Goal: Task Accomplishment & Management: Use online tool/utility

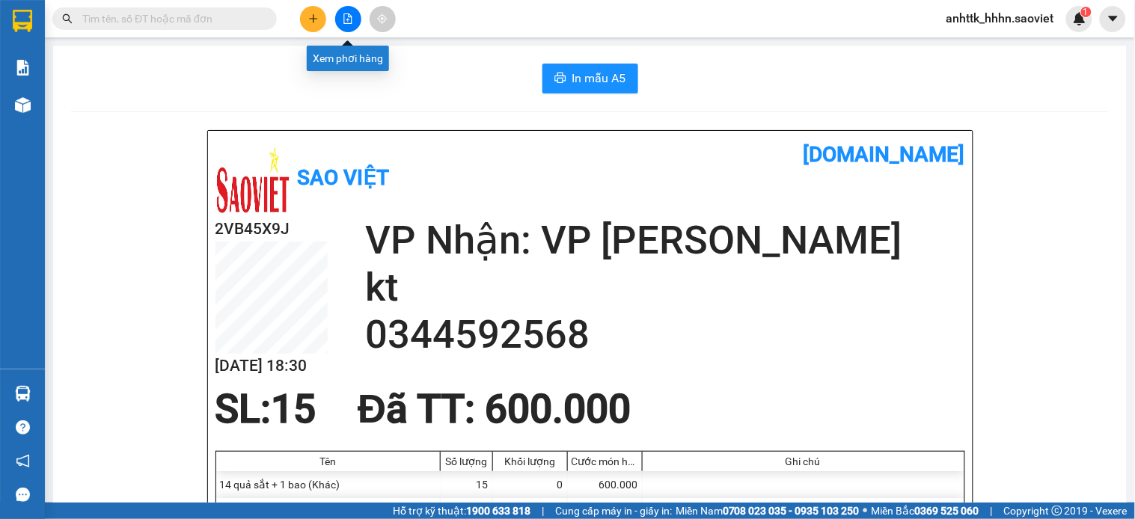
click at [344, 16] on icon "file-add" at bounding box center [348, 18] width 8 height 10
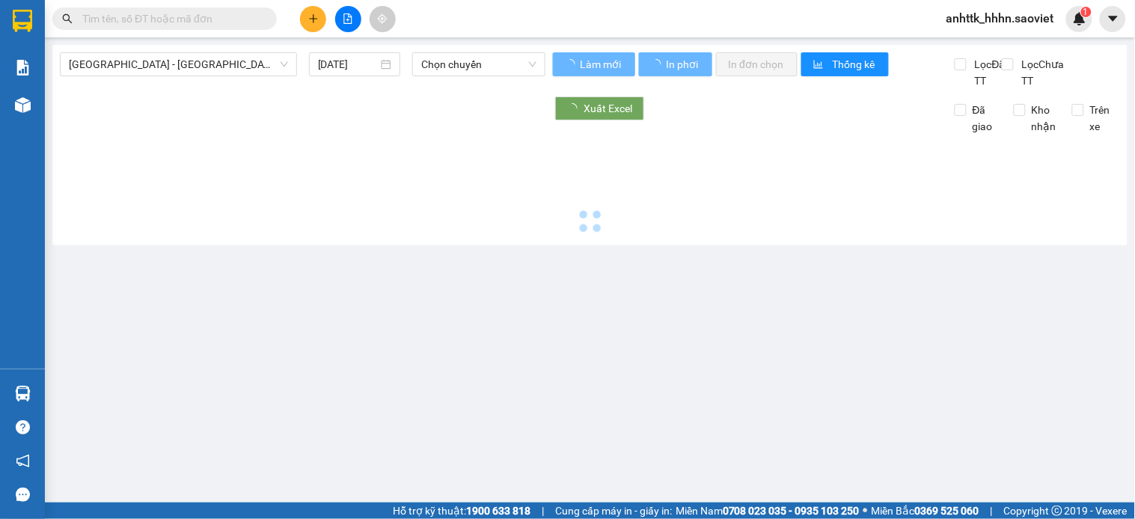
click at [211, 79] on div "[GEOGRAPHIC_DATA] - [GEOGRAPHIC_DATA] (Cabin) [DATE] Chọn chuyến" at bounding box center [303, 70] width 486 height 37
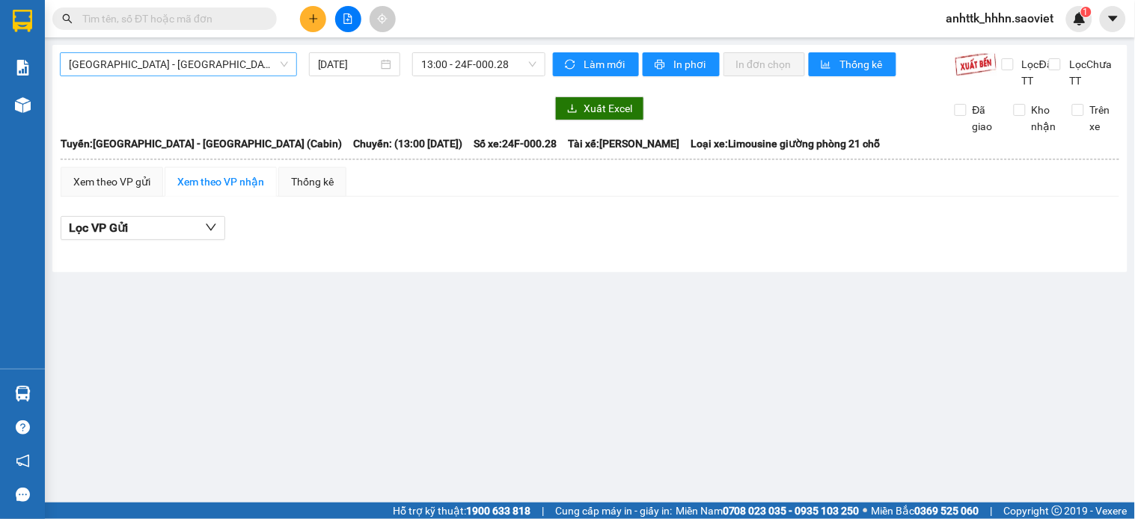
click at [215, 71] on span "[GEOGRAPHIC_DATA] - [GEOGRAPHIC_DATA] (Cabin)" at bounding box center [178, 64] width 219 height 22
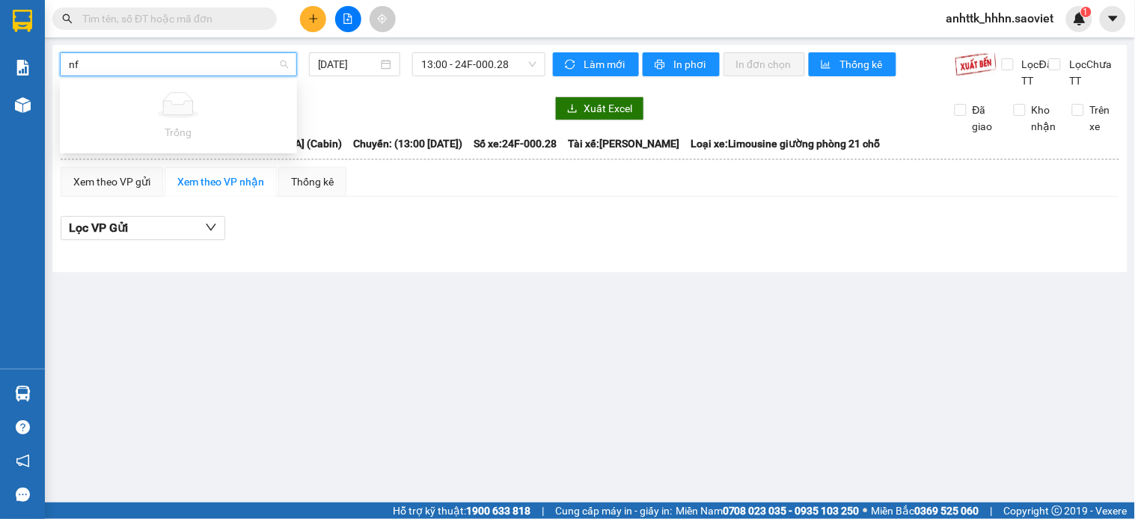
type input "n"
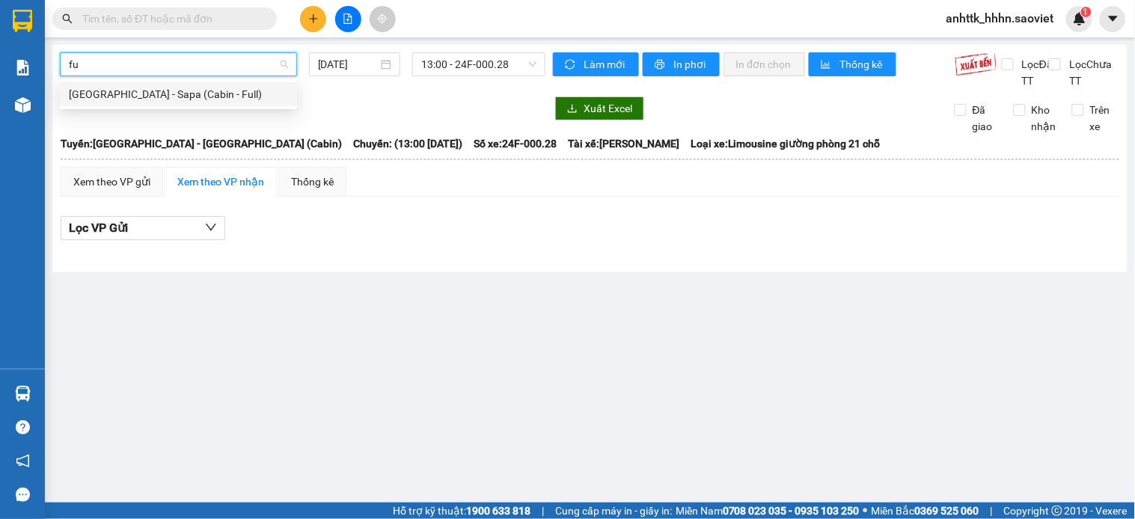
type input "fu"
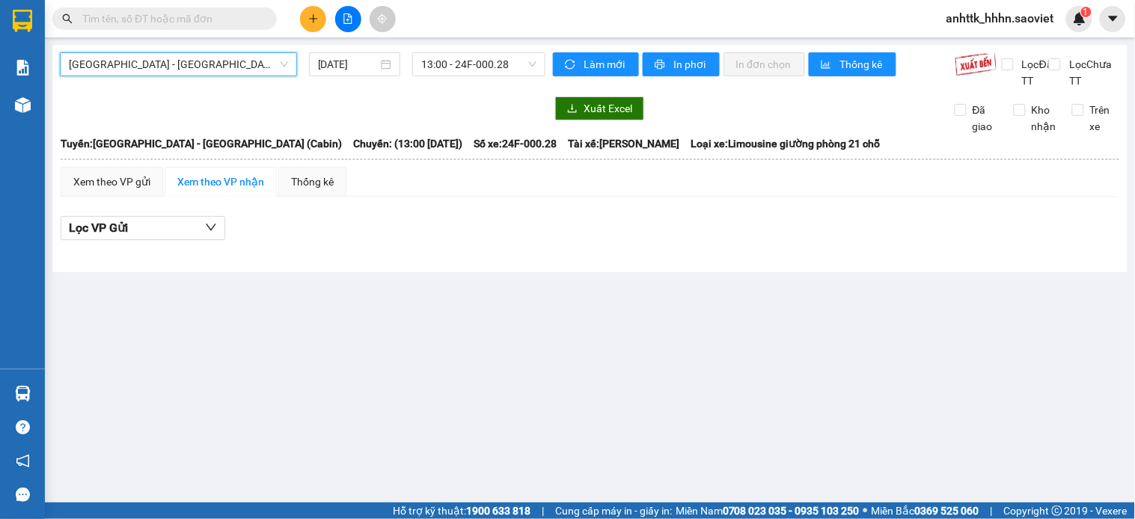
click at [264, 79] on body "Kết quả tìm kiếm ( 575 ) Bộ lọc Mã ĐH Trạng thái Món hàng Thu hộ Tổng cước Chưa…" at bounding box center [567, 259] width 1135 height 519
click at [182, 58] on span "[GEOGRAPHIC_DATA] - [GEOGRAPHIC_DATA] (Cabin)" at bounding box center [178, 64] width 219 height 22
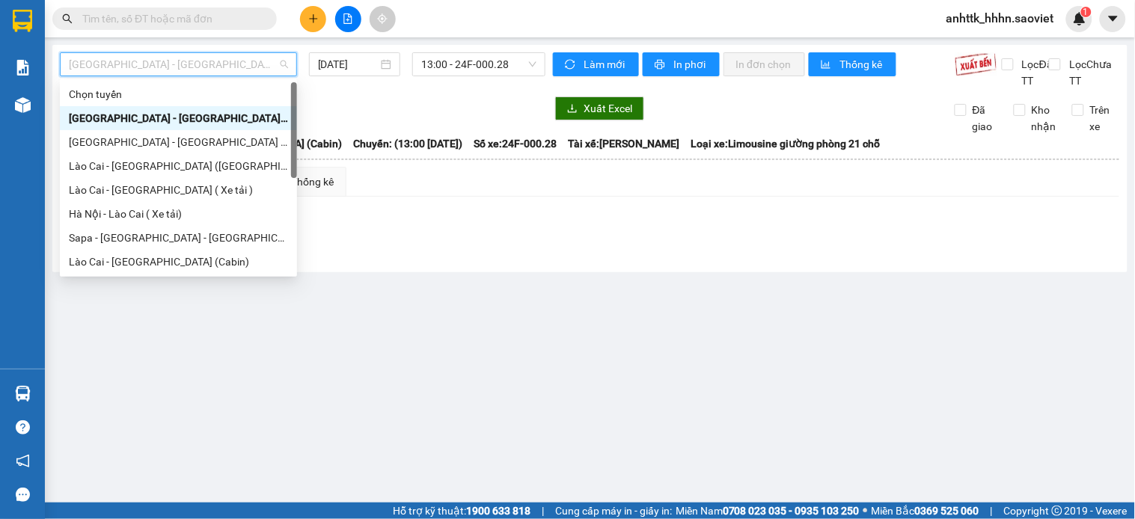
type input "f"
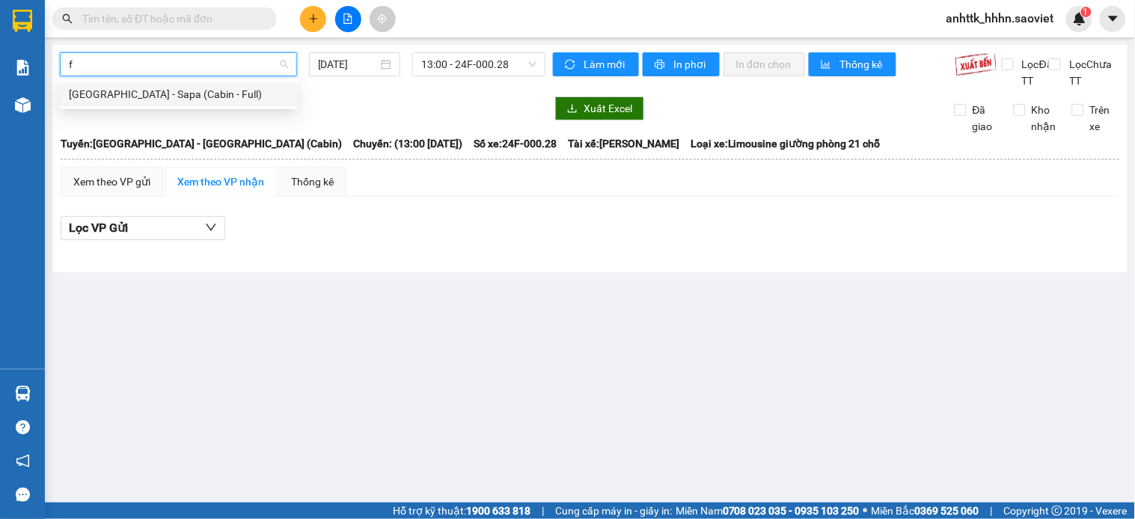
click at [167, 91] on div "[GEOGRAPHIC_DATA] - Sapa (Cabin - Full)" at bounding box center [178, 94] width 219 height 16
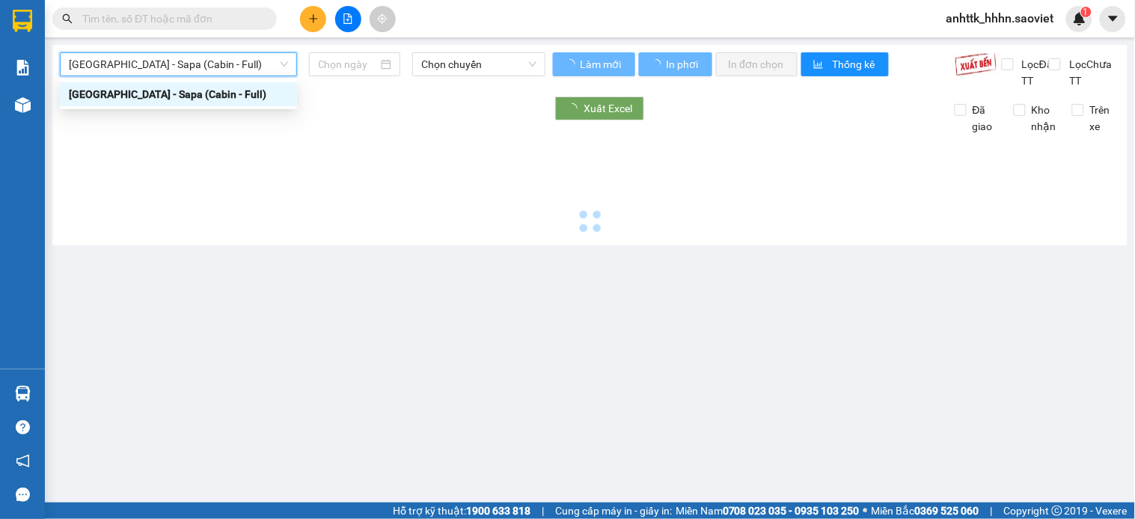
type input "[DATE]"
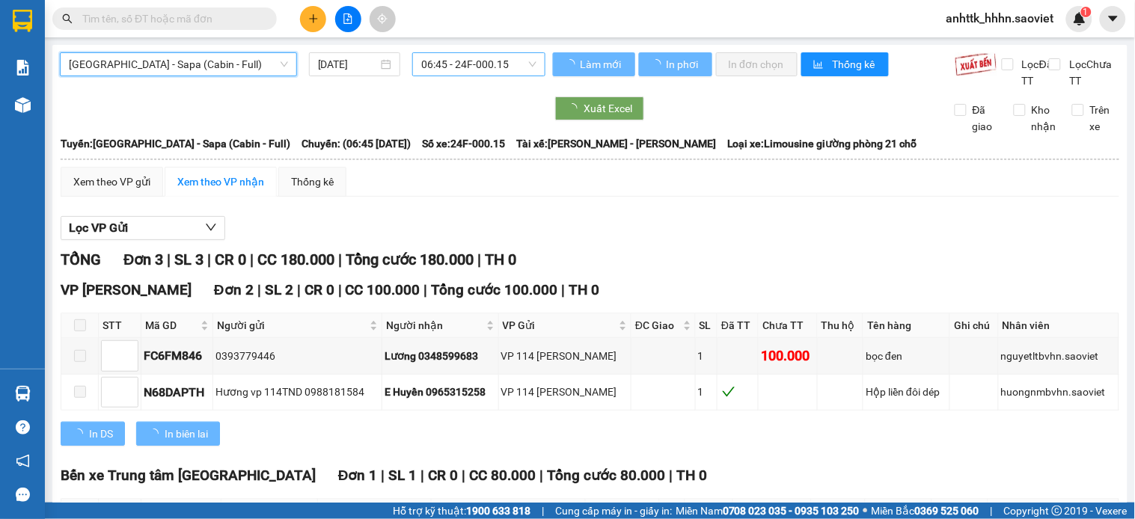
click at [506, 56] on span "06:45 - 24F-000.15" at bounding box center [478, 64] width 115 height 22
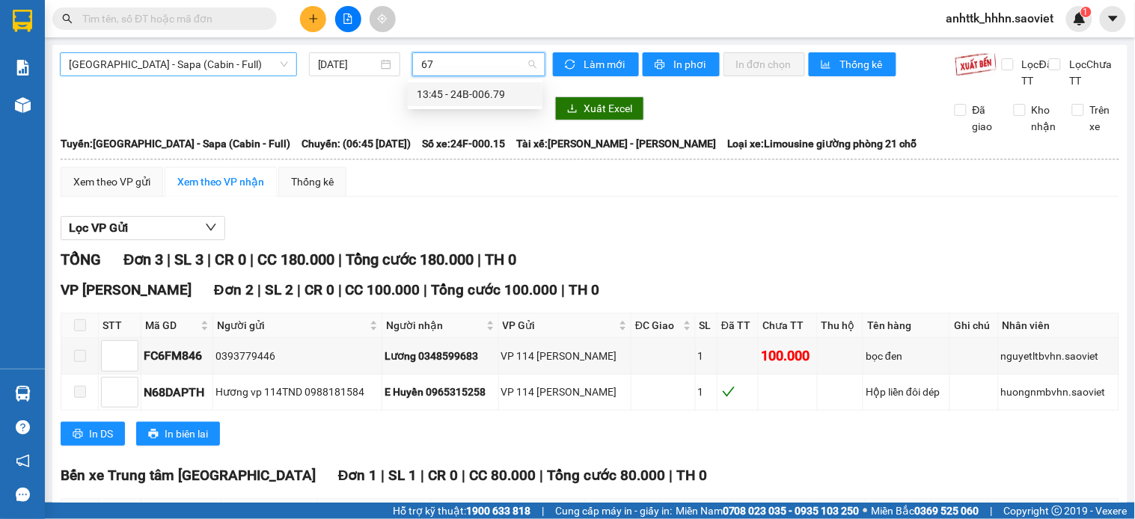
type input "679"
click at [429, 91] on div "13:45 - 24B-006.79" at bounding box center [475, 94] width 117 height 16
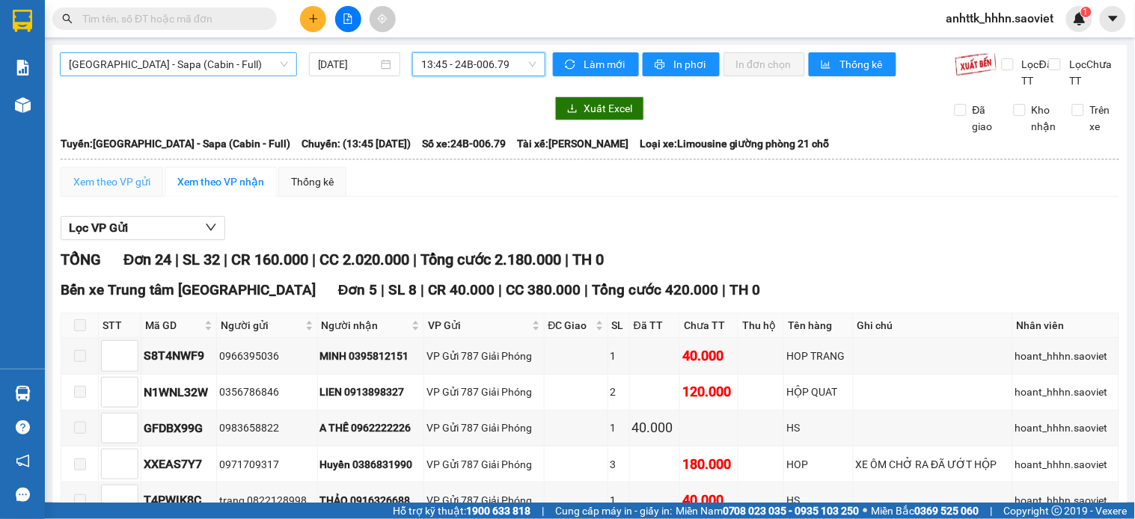
click at [129, 188] on div "Xem theo VP gửi" at bounding box center [112, 182] width 103 height 30
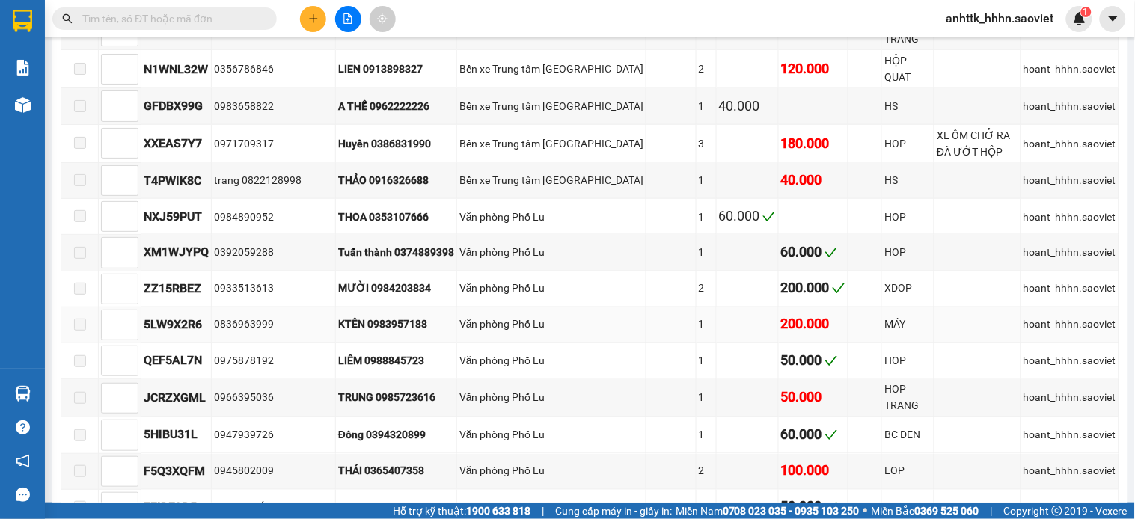
scroll to position [581, 0]
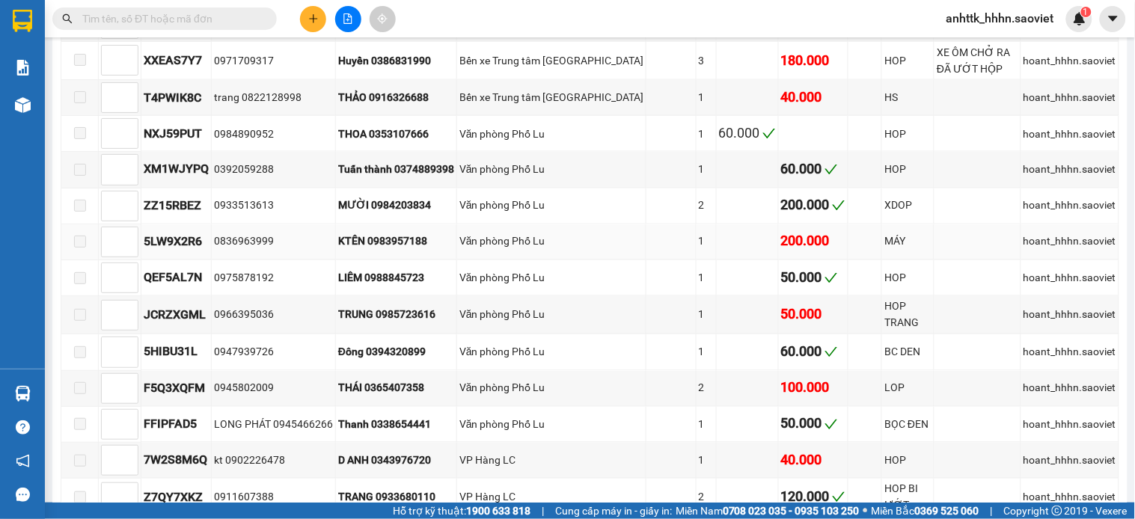
click at [77, 248] on span at bounding box center [80, 242] width 12 height 12
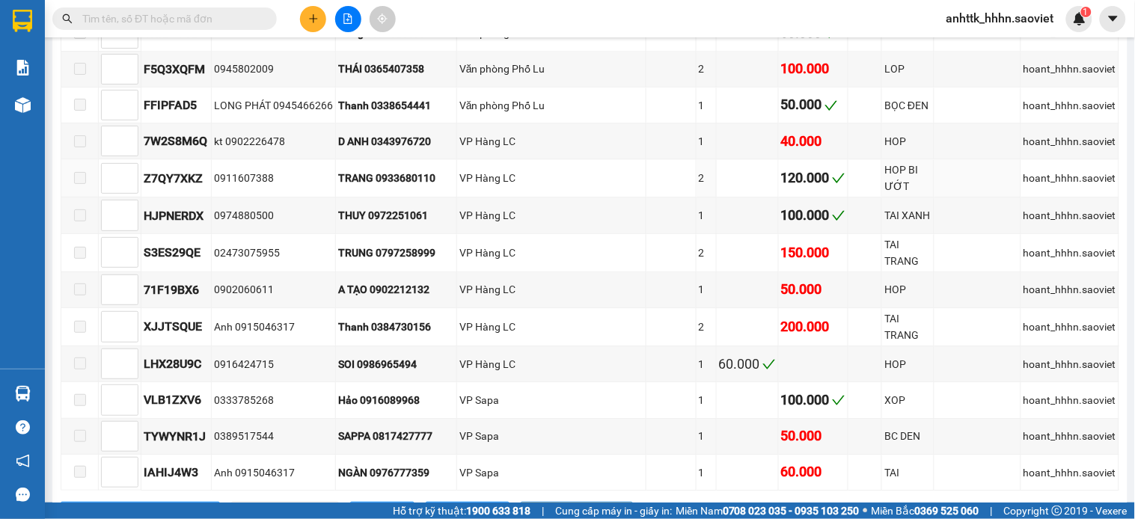
scroll to position [982, 0]
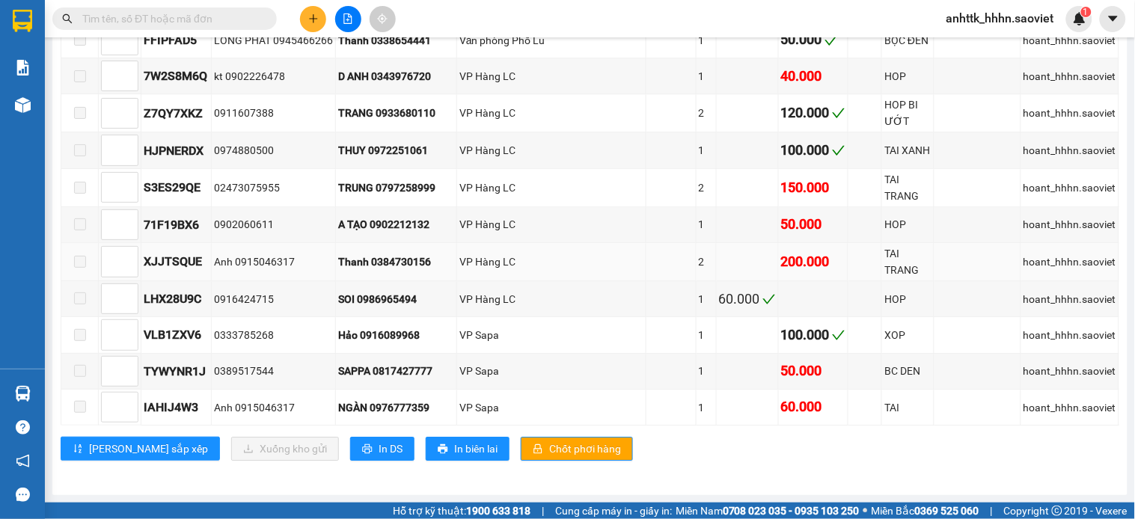
click at [86, 249] on td at bounding box center [79, 262] width 37 height 38
click at [81, 263] on span at bounding box center [80, 262] width 12 height 12
click at [549, 449] on span "Chốt phơi hàng" at bounding box center [585, 449] width 72 height 16
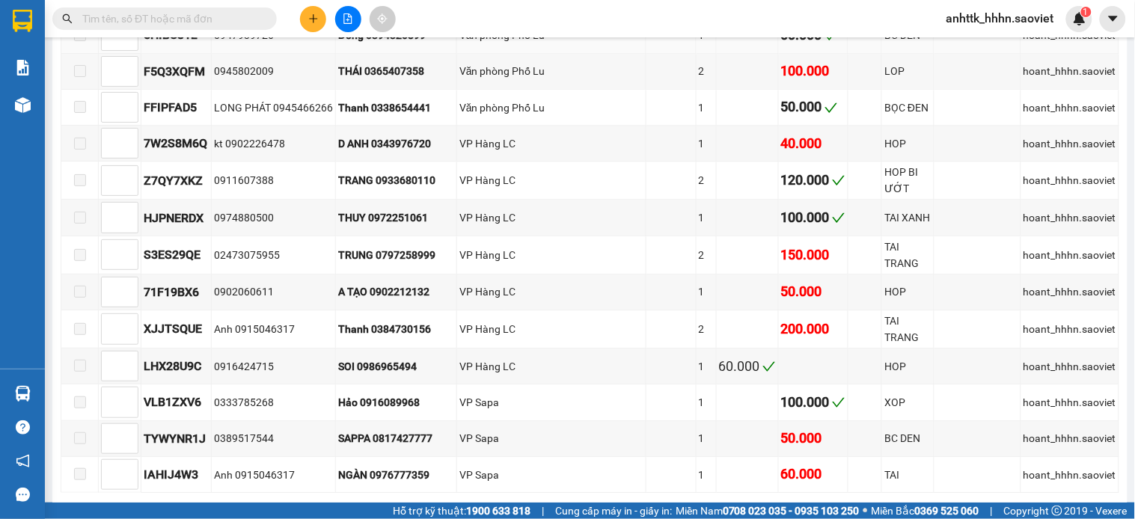
scroll to position [649, 0]
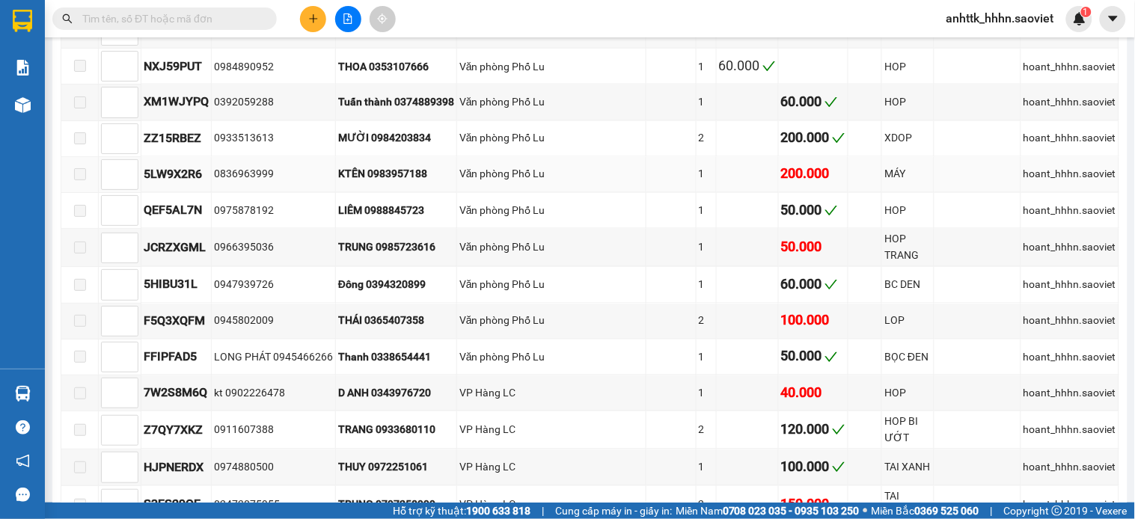
click at [78, 180] on span at bounding box center [80, 174] width 12 height 12
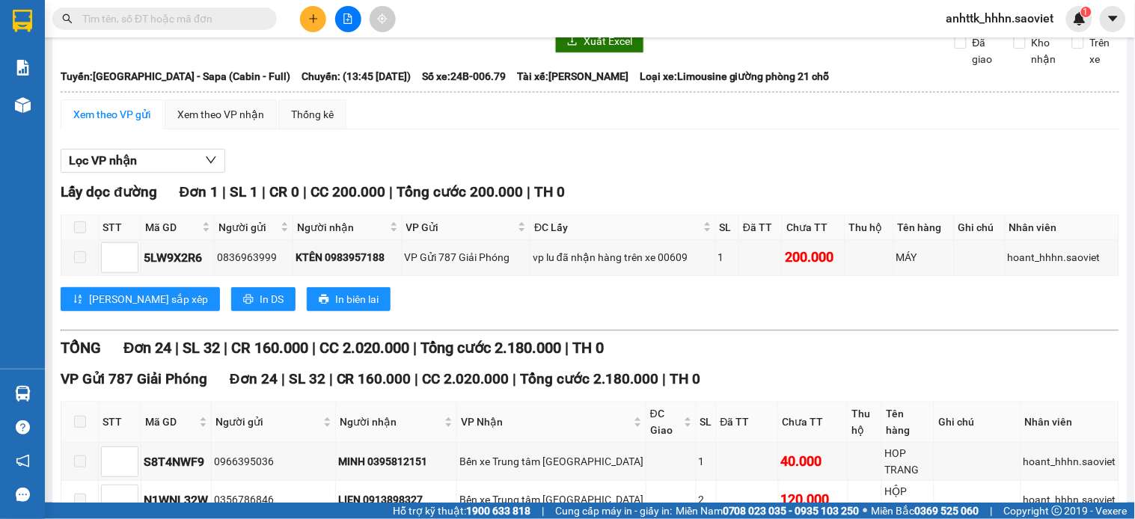
scroll to position [0, 0]
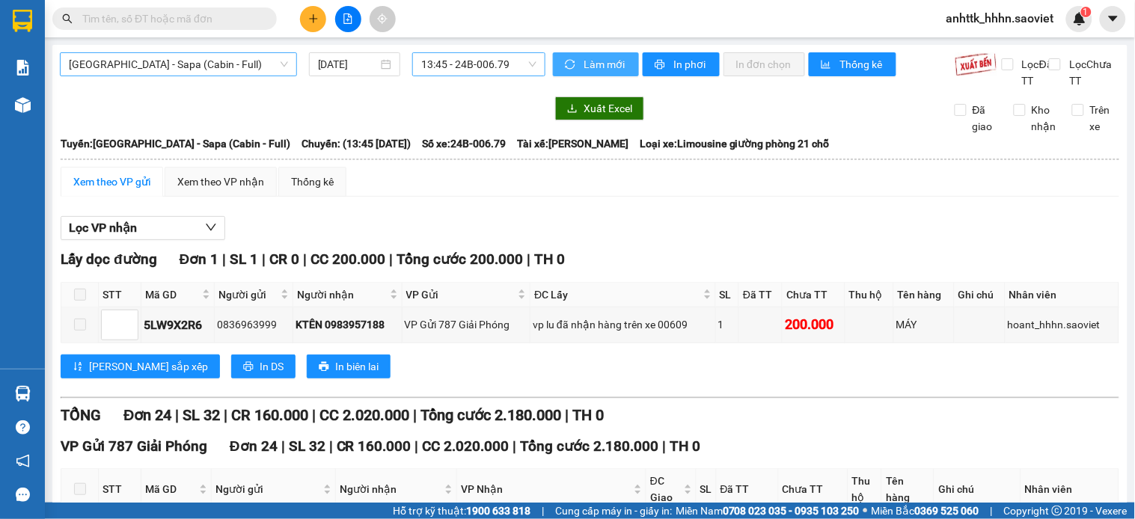
click at [588, 73] on button "Làm mới" at bounding box center [596, 64] width 86 height 24
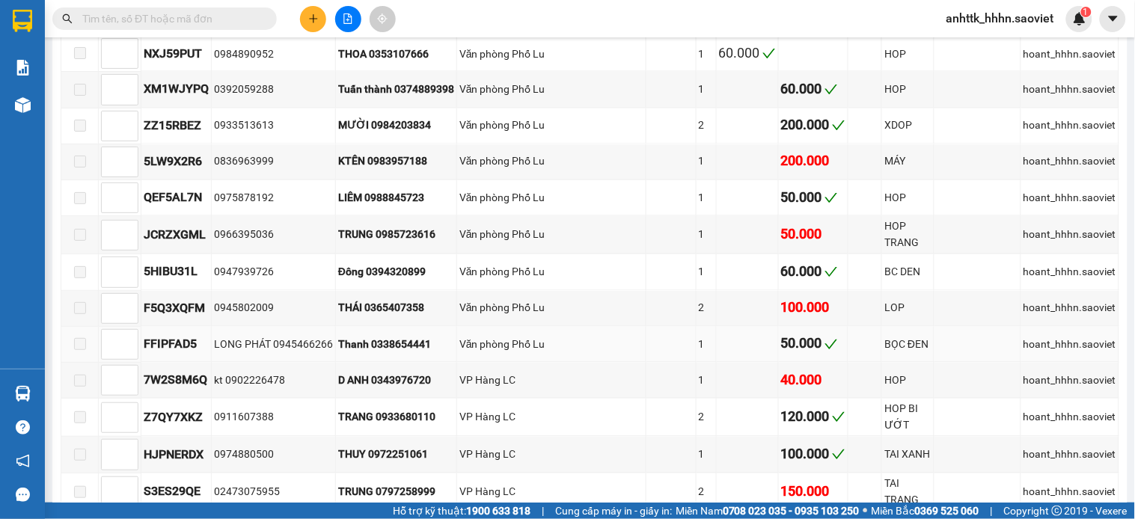
scroll to position [664, 0]
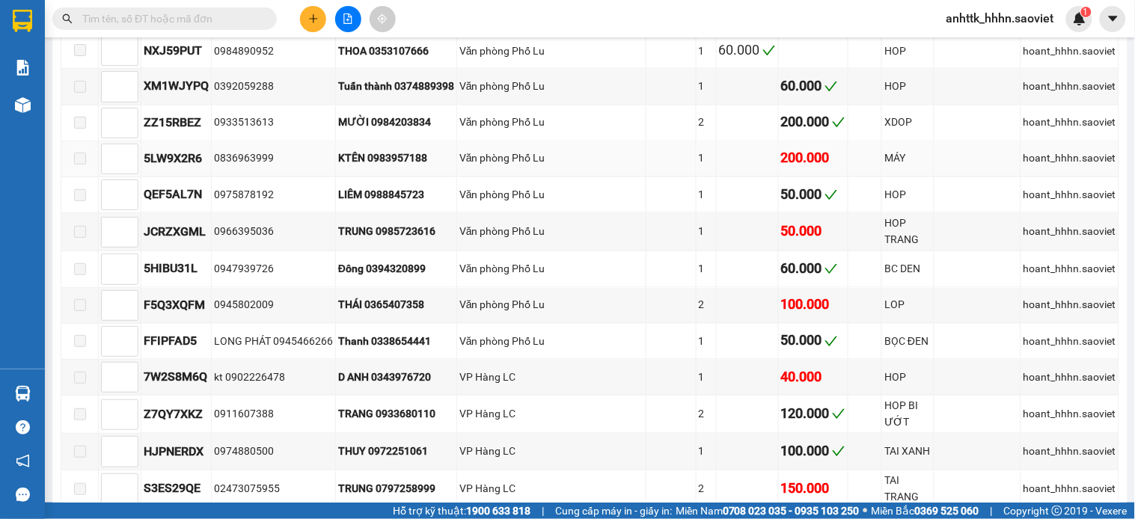
click at [80, 165] on span at bounding box center [80, 159] width 12 height 12
